Goal: Check status: Check status

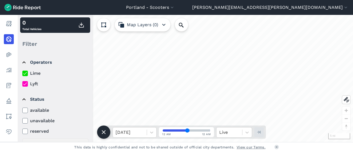
click at [36, 73] on label "Lime" at bounding box center [55, 73] width 66 height 7
click at [22, 73] on input "Lime" at bounding box center [22, 72] width 0 height 4
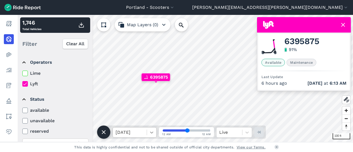
click at [150, 132] on icon at bounding box center [152, 133] width 6 height 6
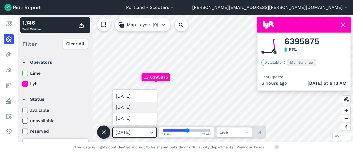
click at [137, 104] on div "[DATE]" at bounding box center [135, 107] width 44 height 11
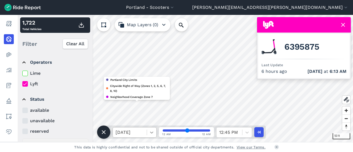
click at [151, 132] on icon at bounding box center [151, 133] width 3 height 2
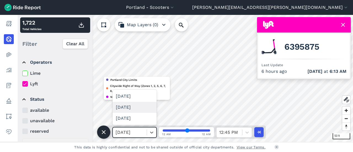
click at [141, 104] on div "Sun, Sep 28" at bounding box center [135, 107] width 44 height 11
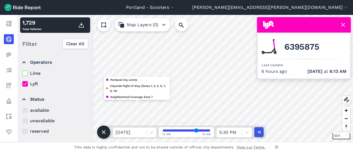
drag, startPoint x: 187, startPoint y: 131, endPoint x: 196, endPoint y: 131, distance: 8.8
click at [196, 131] on input "range" at bounding box center [186, 130] width 47 height 2
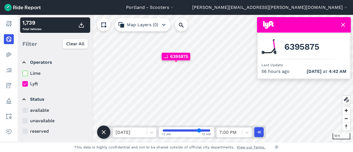
click at [199, 130] on input "range" at bounding box center [186, 130] width 47 height 2
drag, startPoint x: 198, startPoint y: 131, endPoint x: 212, endPoint y: 131, distance: 13.8
type input "50"
click at [210, 131] on input "range" at bounding box center [186, 130] width 47 height 2
